Goal: Navigation & Orientation: Find specific page/section

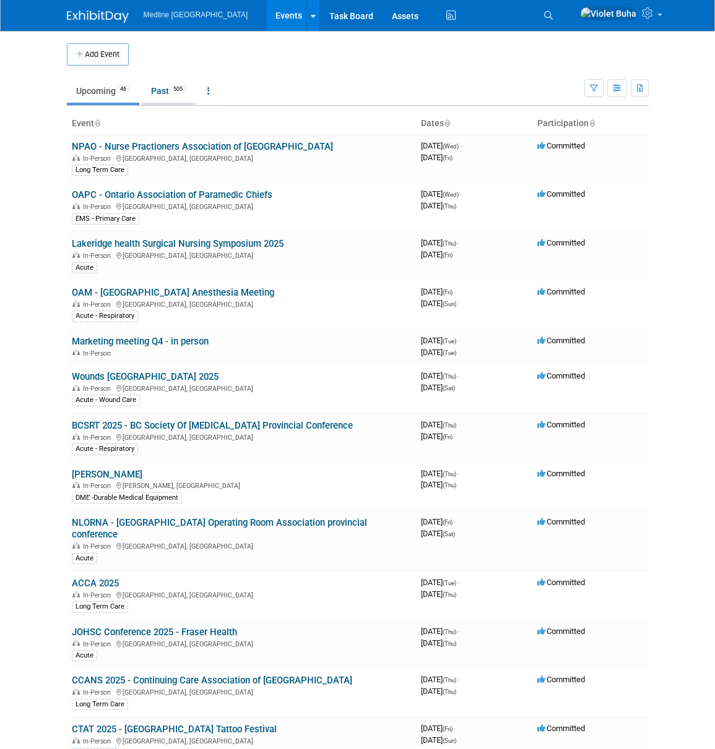
click at [165, 91] on link "Past 505" at bounding box center [169, 91] width 54 height 24
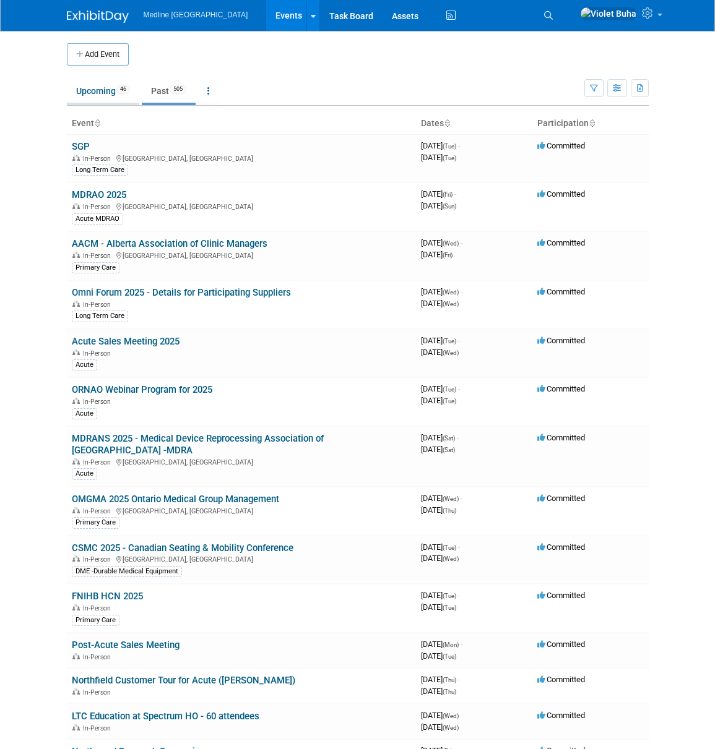
click at [109, 90] on link "Upcoming 46" at bounding box center [103, 91] width 72 height 24
